Goal: Obtain resource: Obtain resource

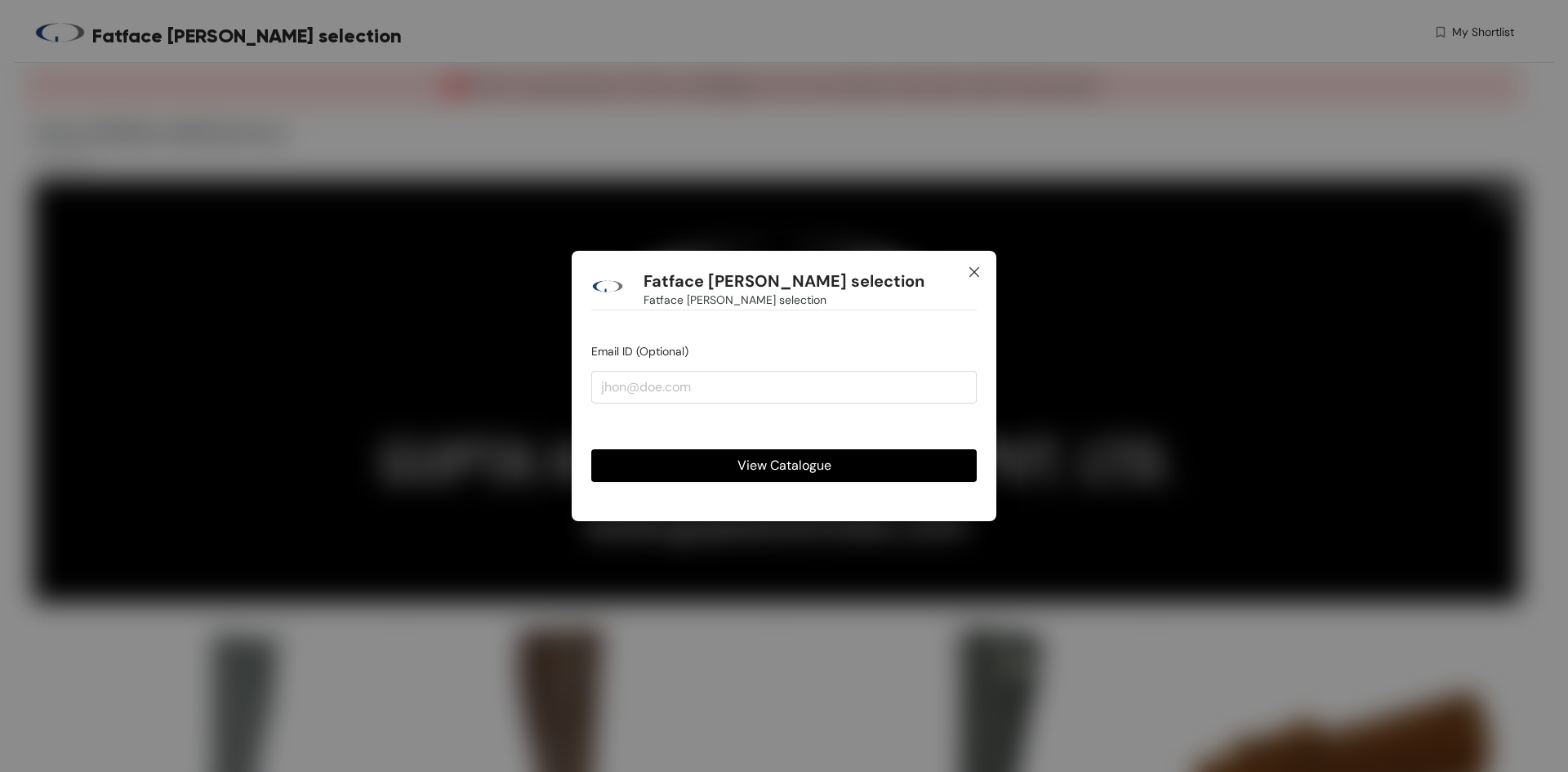
click at [984, 278] on span "Close" at bounding box center [974, 272] width 44 height 44
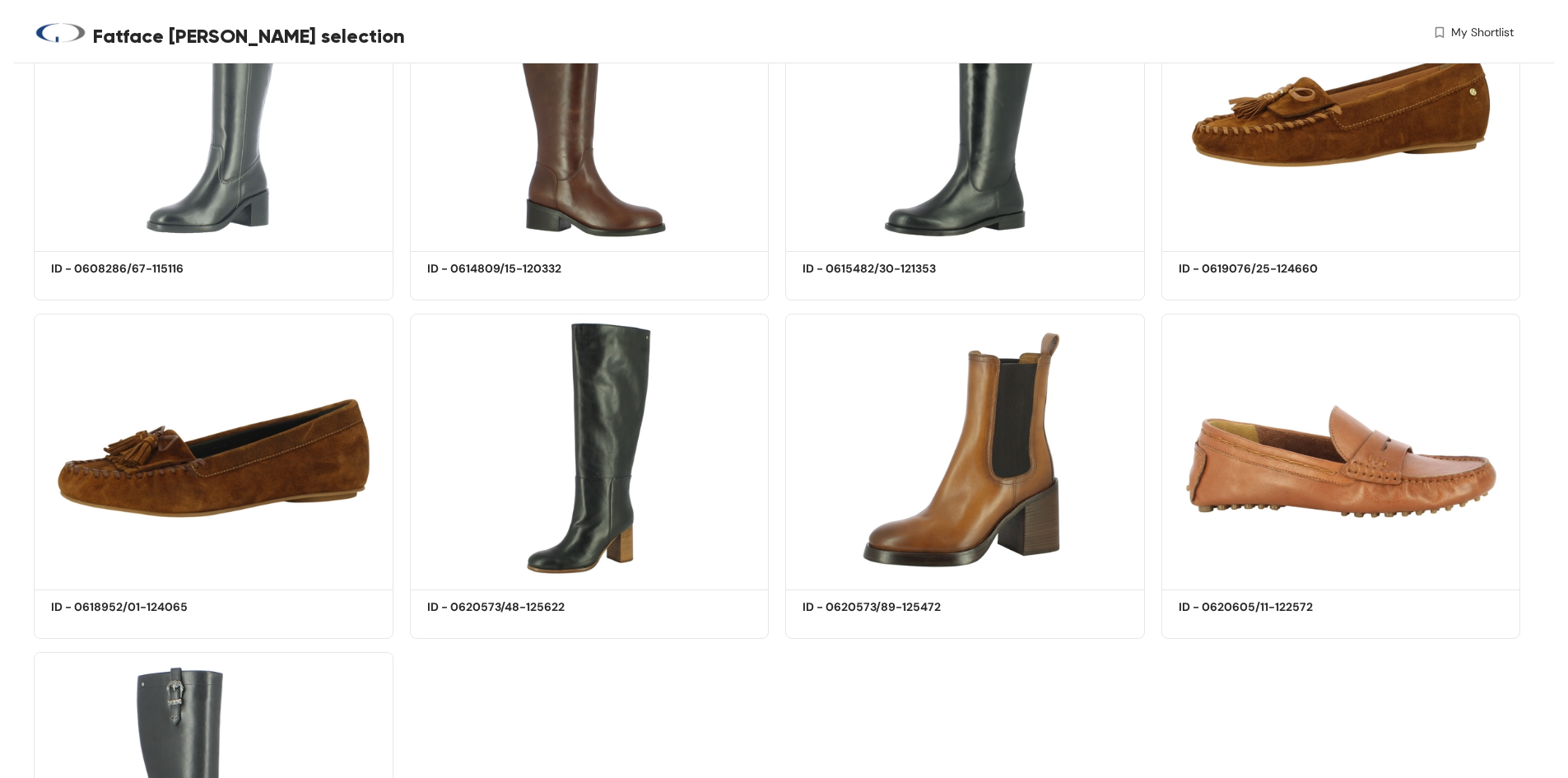
scroll to position [483, 0]
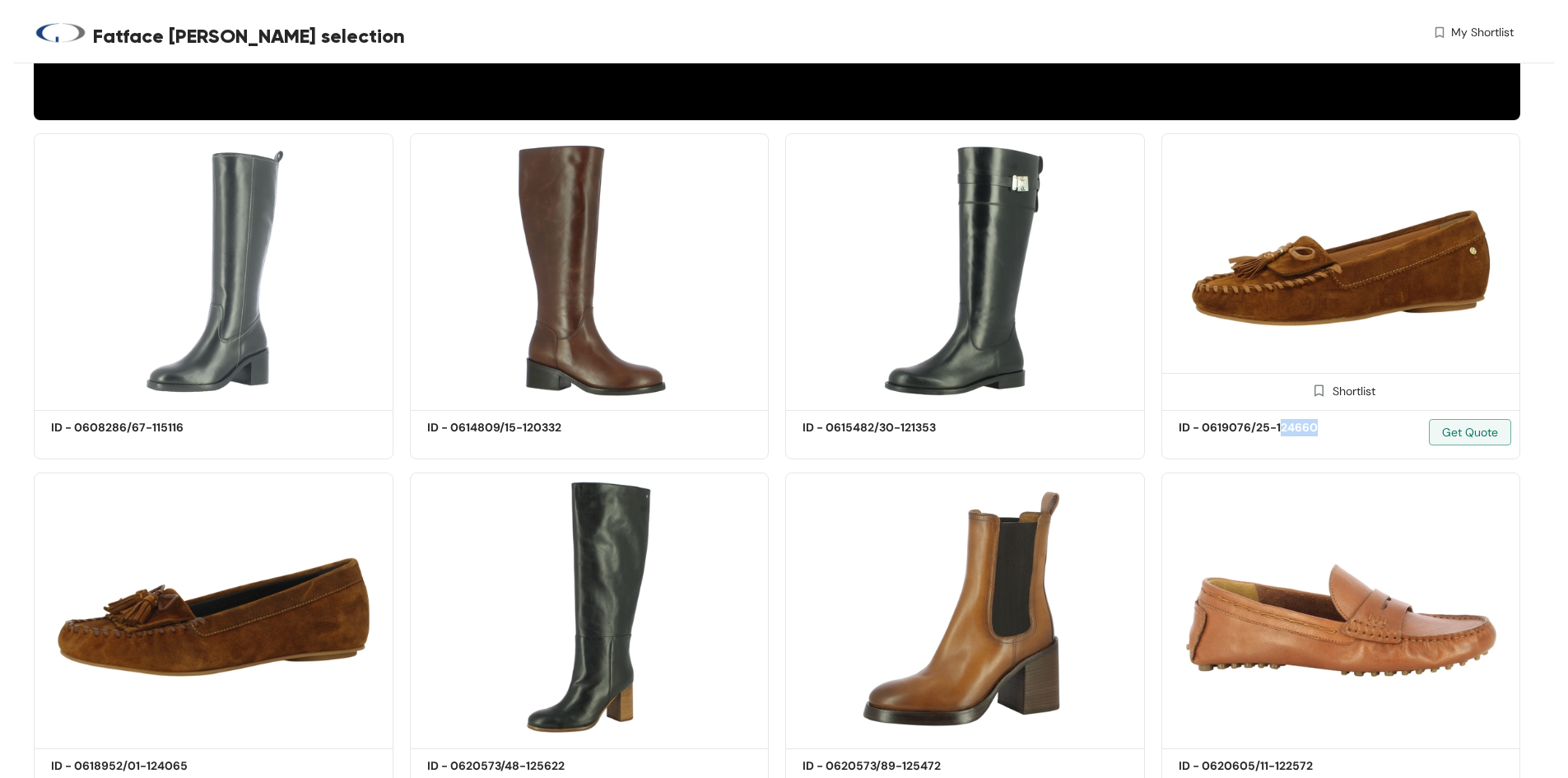
drag, startPoint x: 1326, startPoint y: 425, endPoint x: 1280, endPoint y: 428, distance: 46.1
click at [1280, 428] on div "ID - 0619076/25-124660 Get Quote" at bounding box center [1341, 439] width 326 height 39
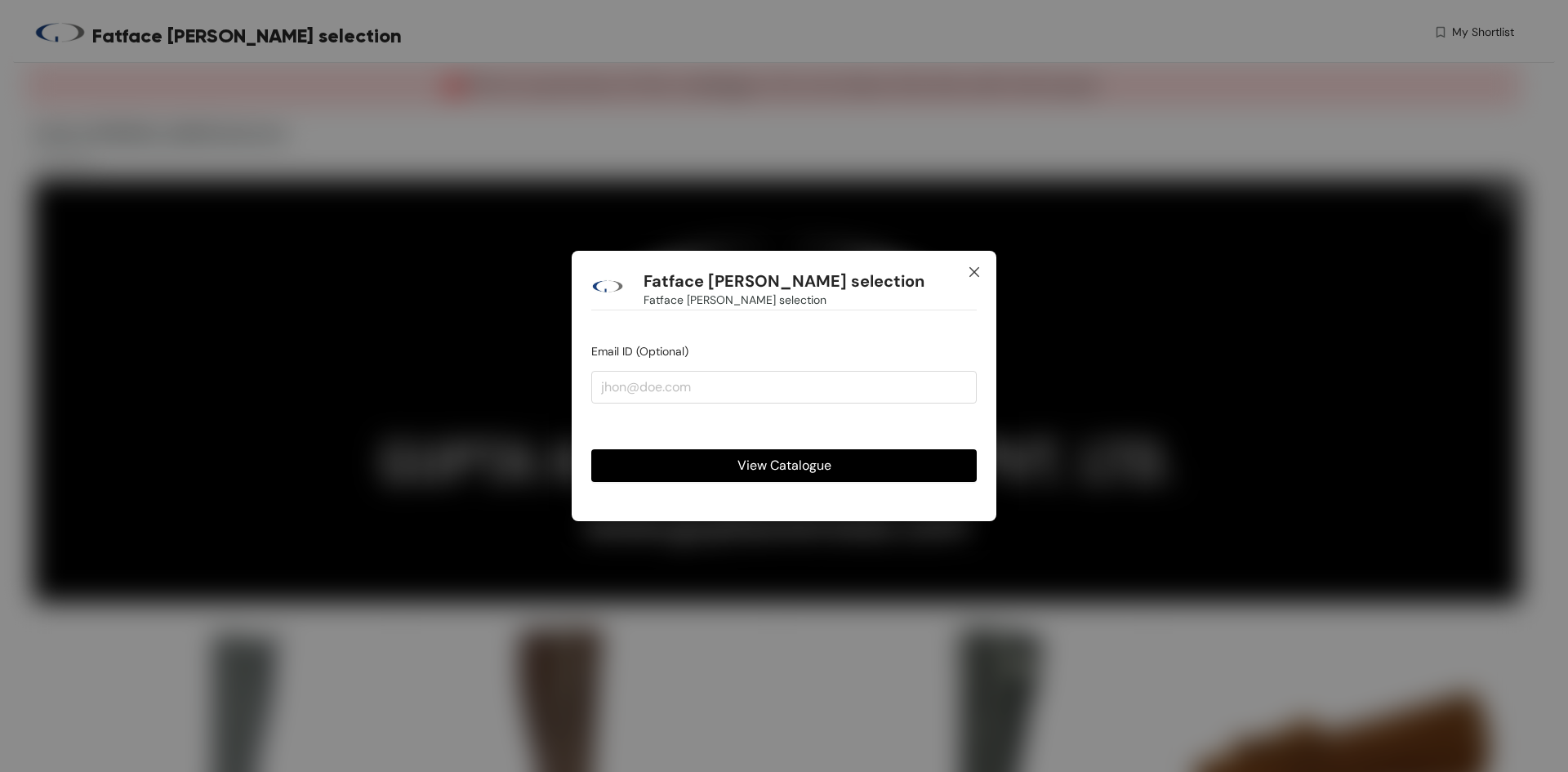
click at [977, 274] on icon "close" at bounding box center [974, 272] width 10 height 10
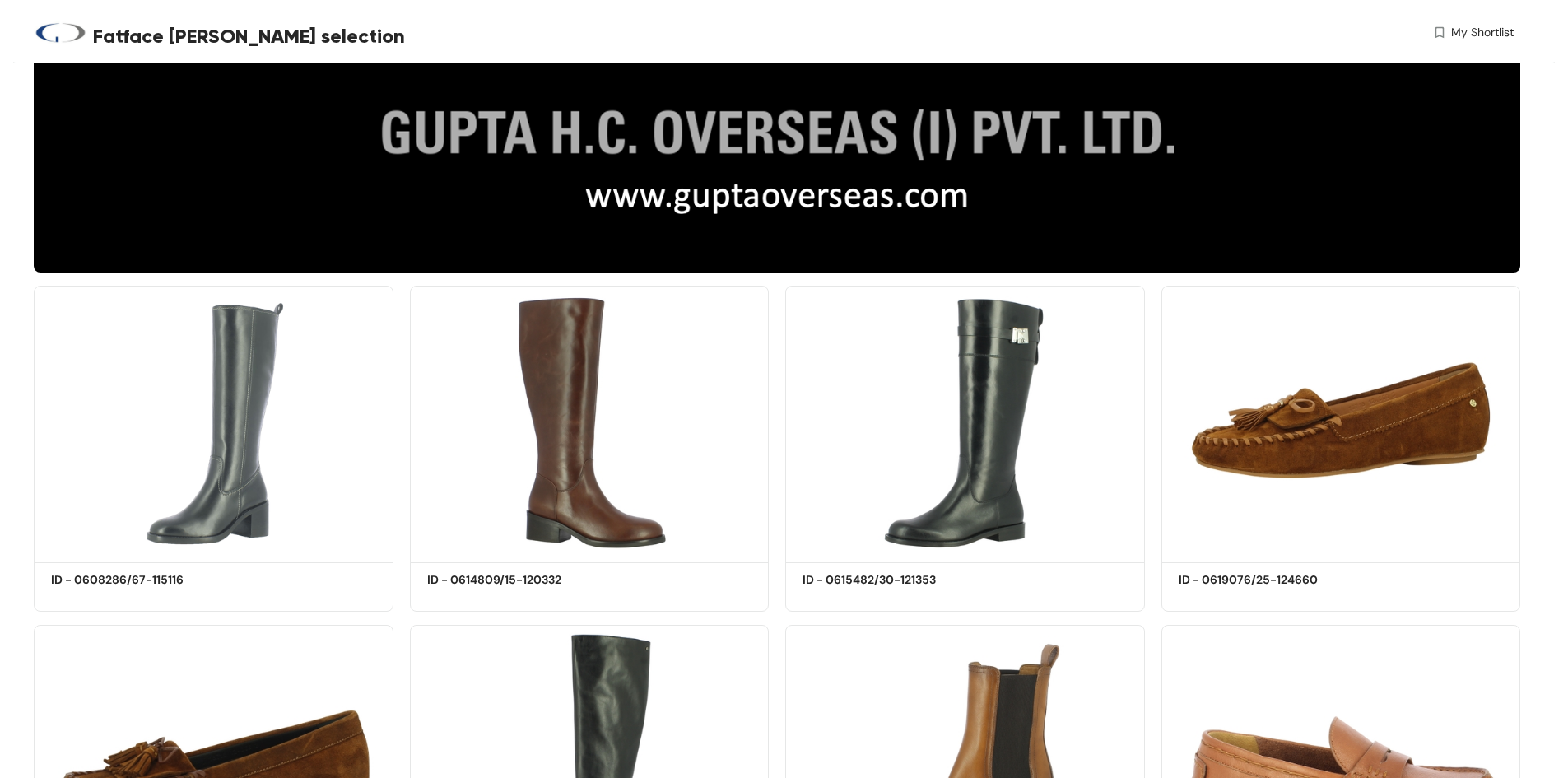
scroll to position [549, 0]
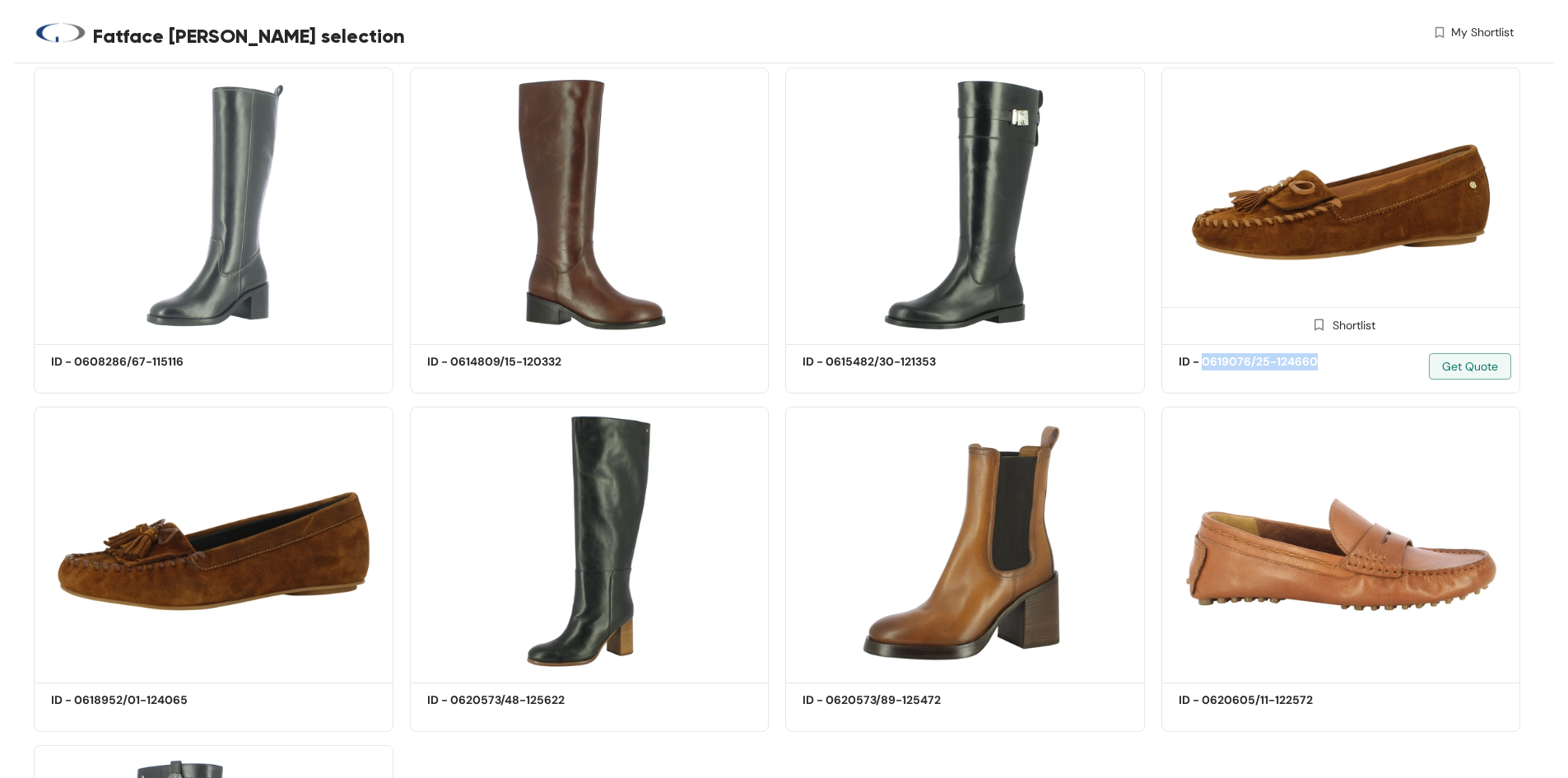
drag, startPoint x: 1326, startPoint y: 363, endPoint x: 1203, endPoint y: 367, distance: 123.1
click at [1203, 367] on div "ID - 0619076/25-124660 Get Quote" at bounding box center [1341, 373] width 326 height 39
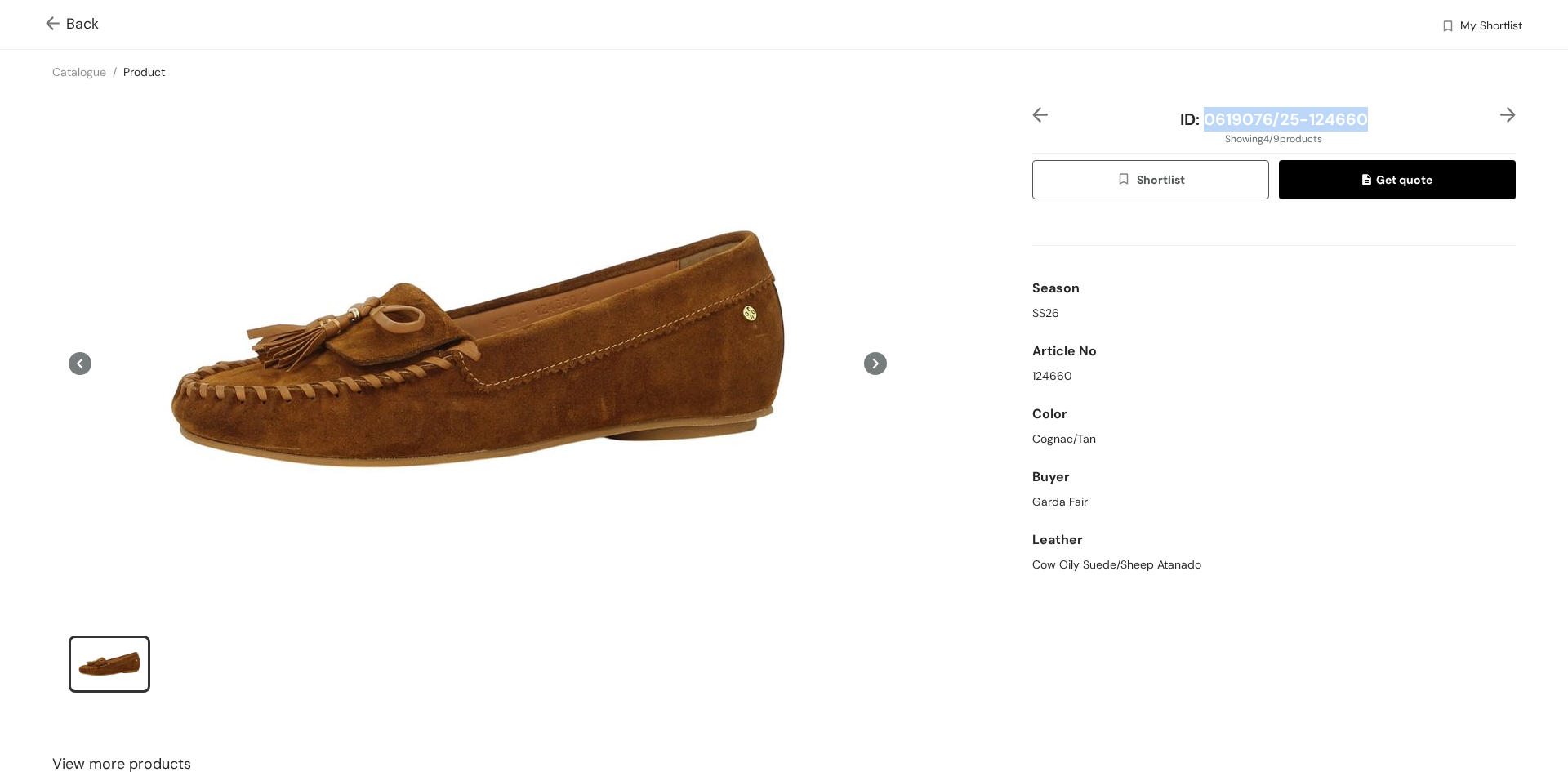
drag, startPoint x: 1363, startPoint y: 121, endPoint x: 1199, endPoint y: 118, distance: 164.0
click at [1199, 118] on div "ID: 0619076/25-124660" at bounding box center [1273, 119] width 403 height 24
copy span "0619076/25-124660"
click at [47, 24] on img at bounding box center [56, 25] width 20 height 18
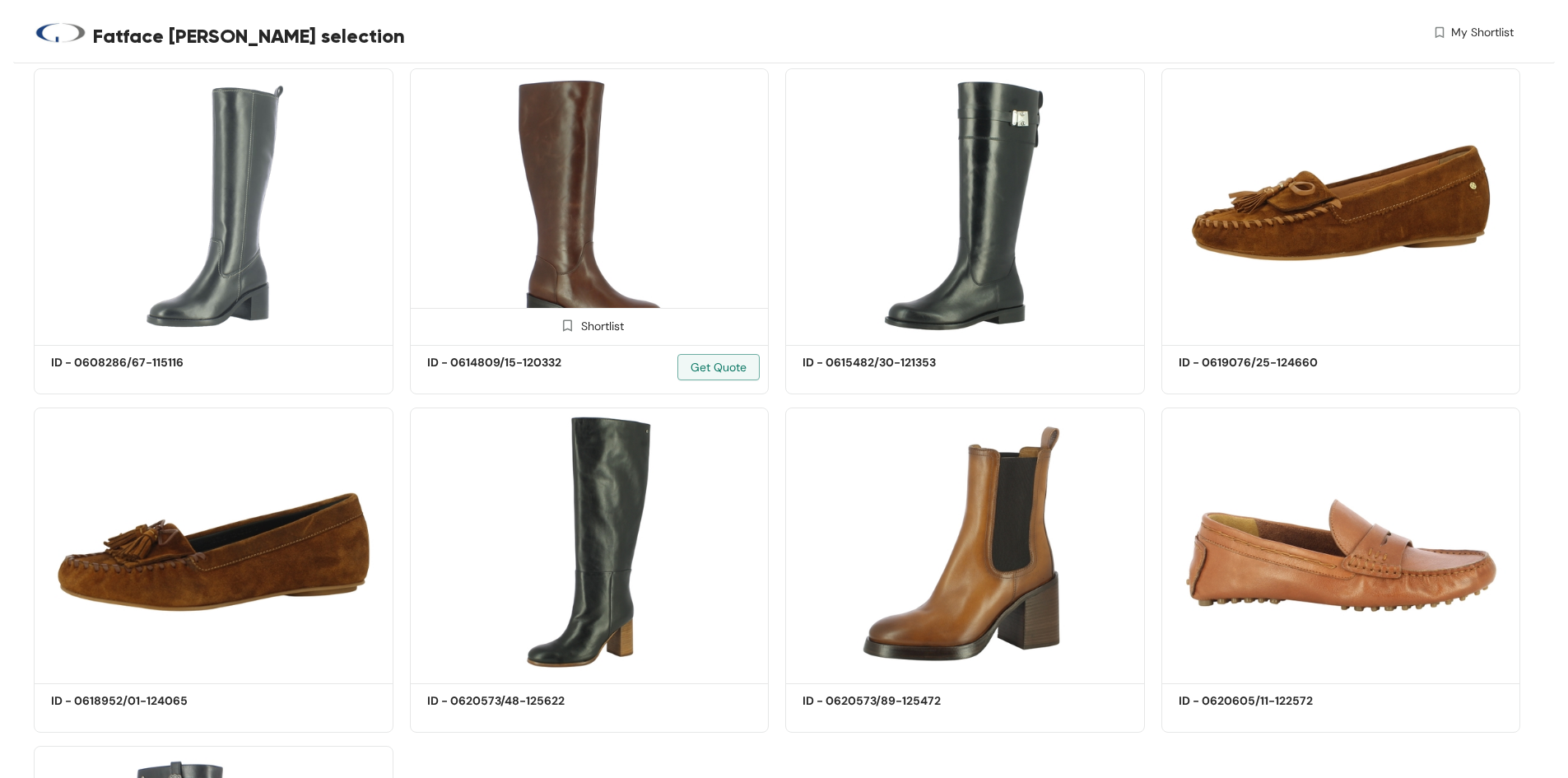
scroll to position [549, 0]
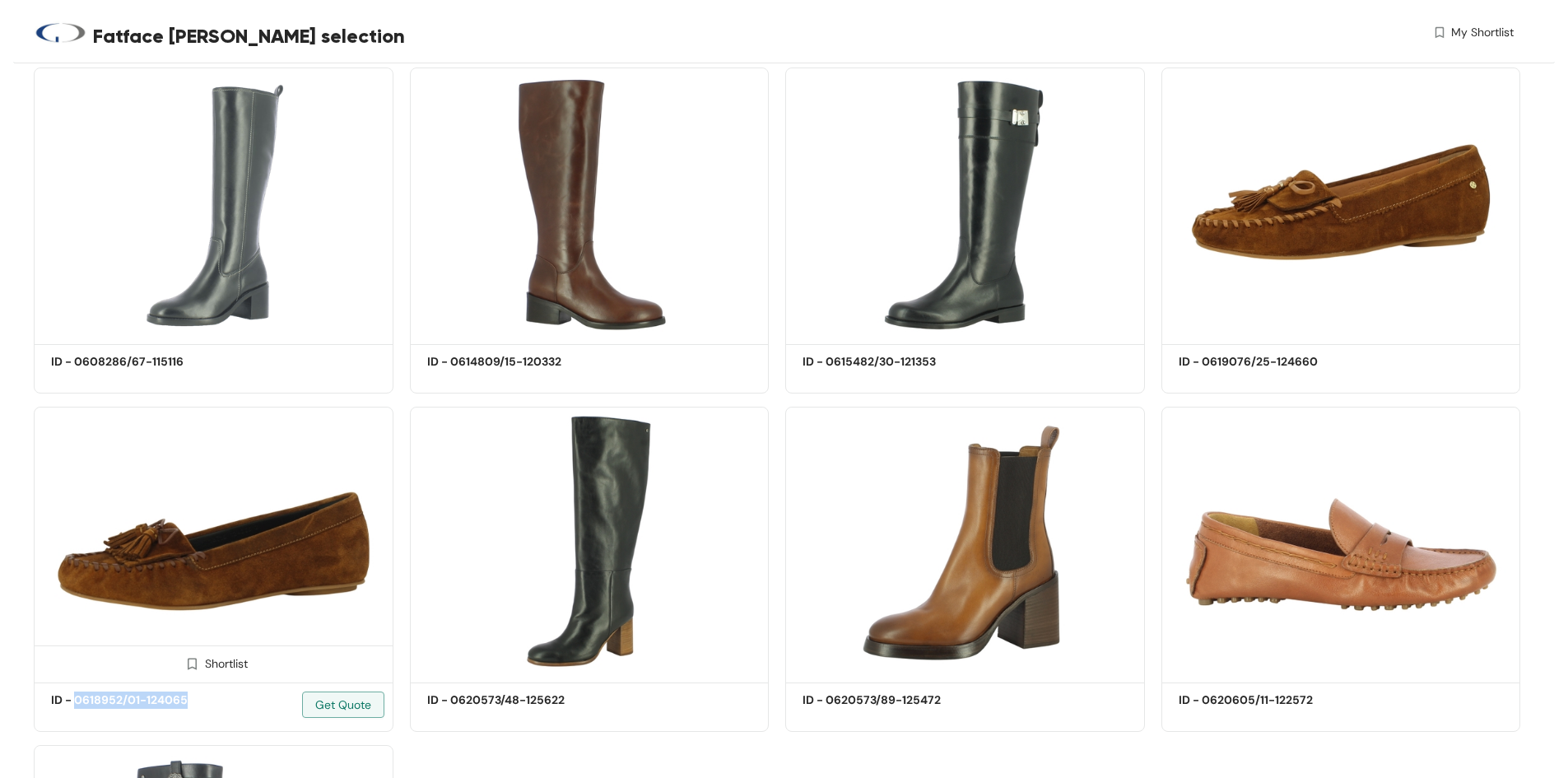
drag, startPoint x: 174, startPoint y: 708, endPoint x: 76, endPoint y: 703, distance: 98.1
click at [76, 703] on div "ID - 0618952/01-124065 Get Quote" at bounding box center [213, 711] width 326 height 39
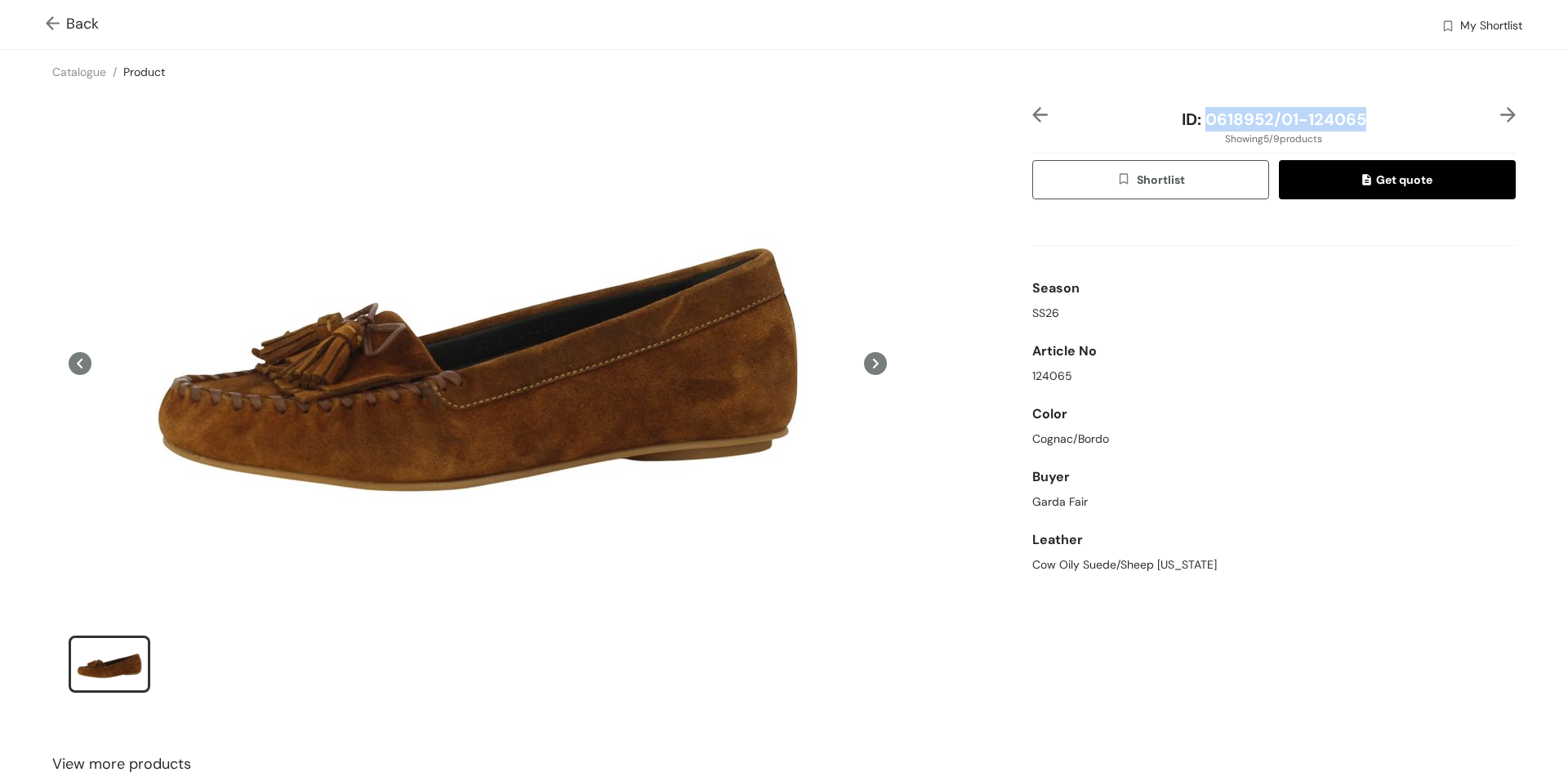
drag, startPoint x: 1359, startPoint y: 123, endPoint x: 1195, endPoint y: 126, distance: 164.0
click at [1195, 126] on div "ID: 0618952/01-124065" at bounding box center [1273, 119] width 403 height 24
copy span "0618952/01-124065"
click at [54, 19] on img at bounding box center [56, 25] width 20 height 18
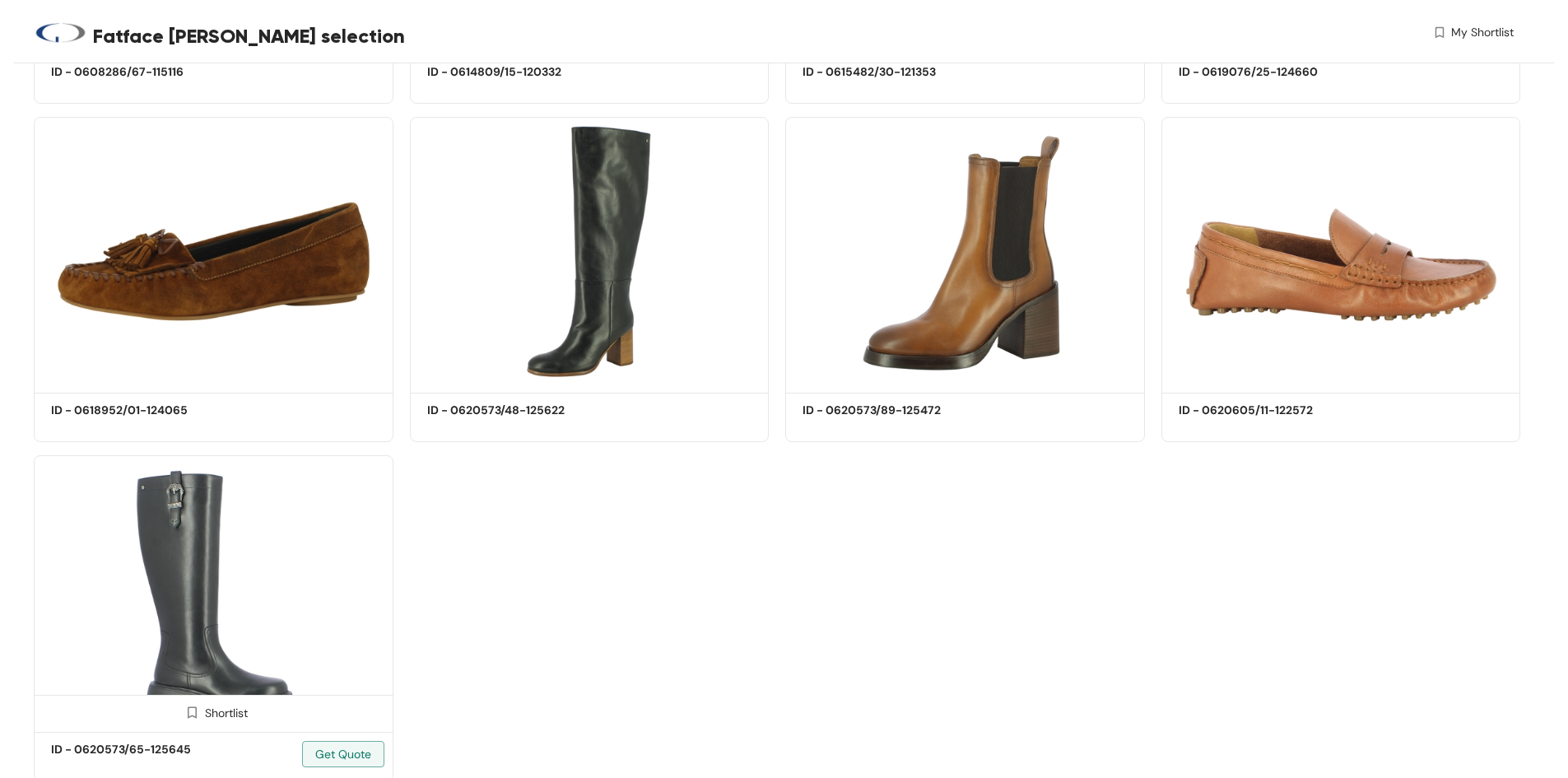
scroll to position [895, 0]
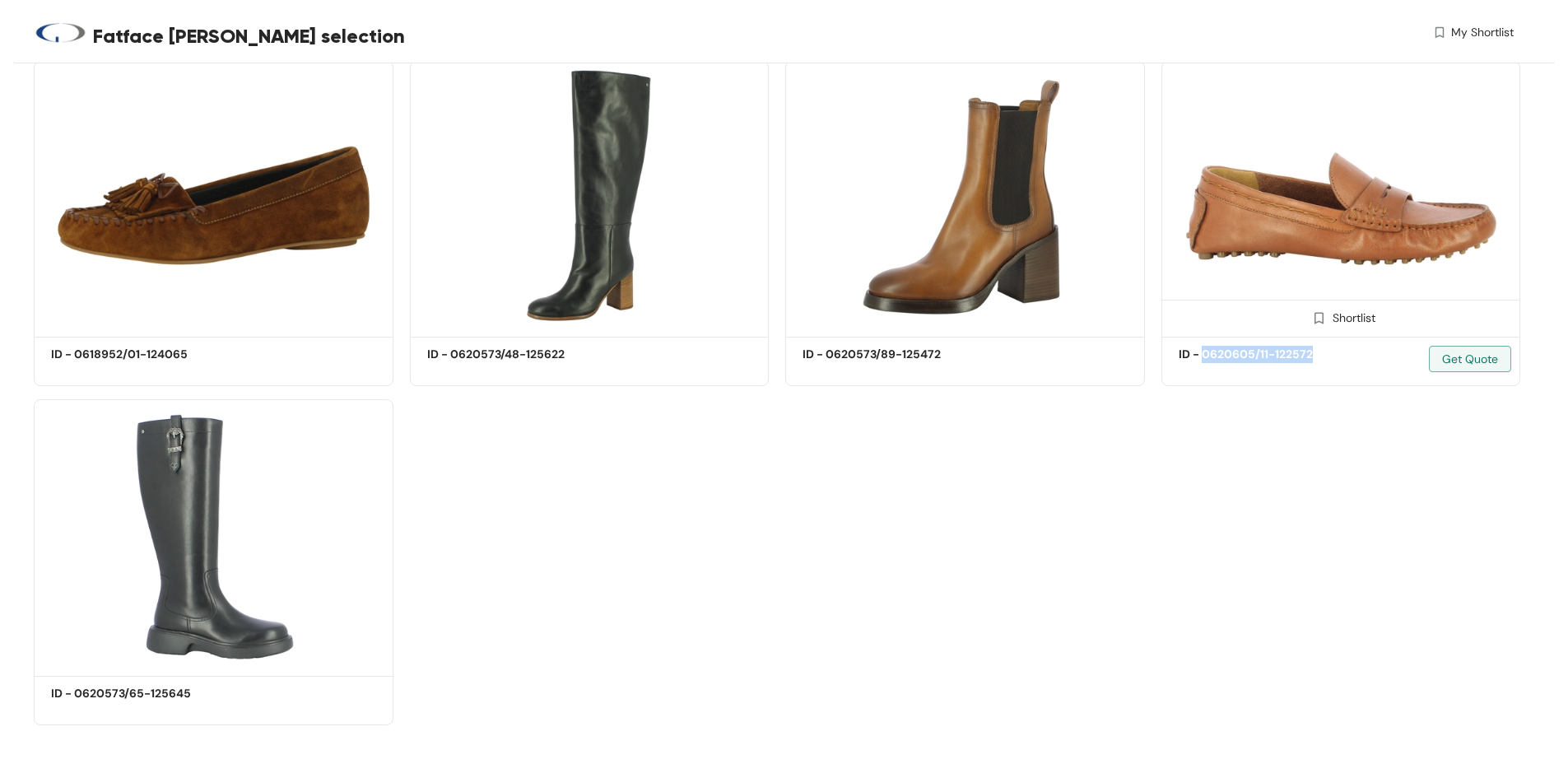
drag, startPoint x: 1333, startPoint y: 355, endPoint x: 1201, endPoint y: 354, distance: 132.0
click at [1201, 354] on div "ID - 0620605/11-122572 Get Quote" at bounding box center [1341, 365] width 326 height 39
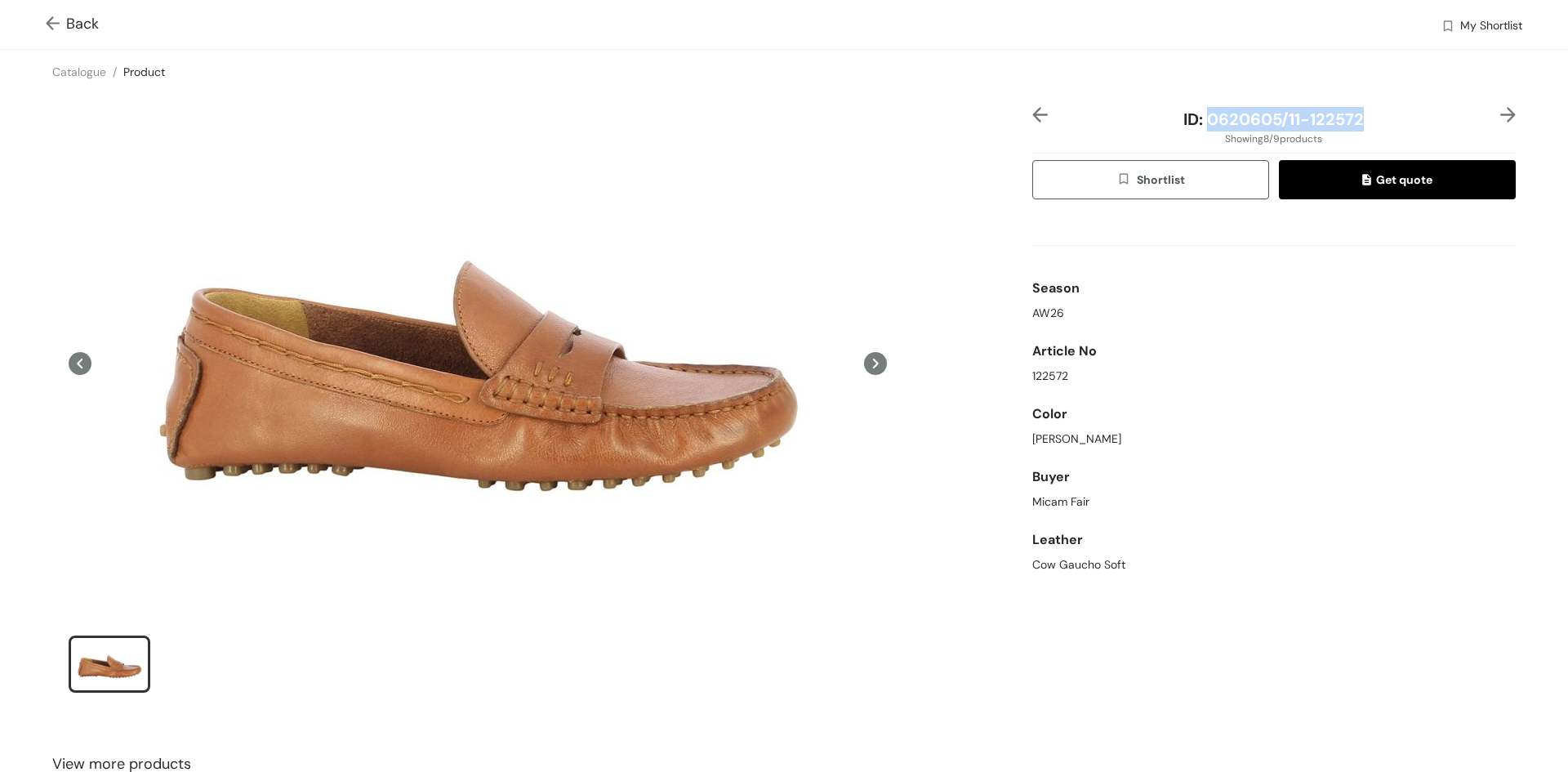
drag, startPoint x: 1372, startPoint y: 123, endPoint x: 1196, endPoint y: 125, distance: 176.0
click at [1196, 125] on div "ID: 0620605/11-122572" at bounding box center [1273, 119] width 403 height 24
copy span "0620605/11-122572"
